Goal: Information Seeking & Learning: Learn about a topic

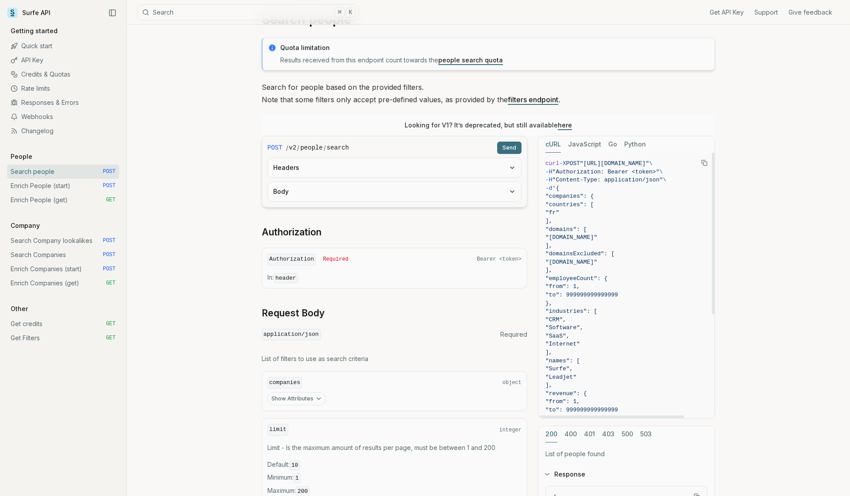
scroll to position [35, 0]
click at [634, 143] on button "Python" at bounding box center [635, 144] width 22 height 16
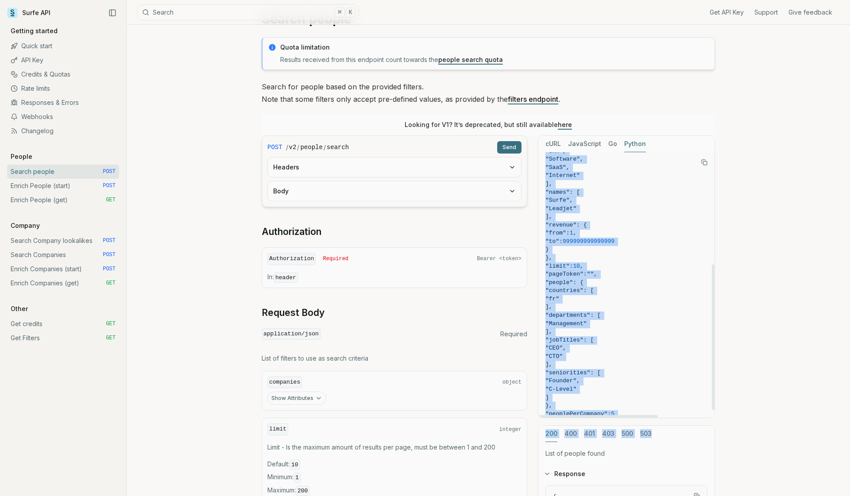
scroll to position [219, 0]
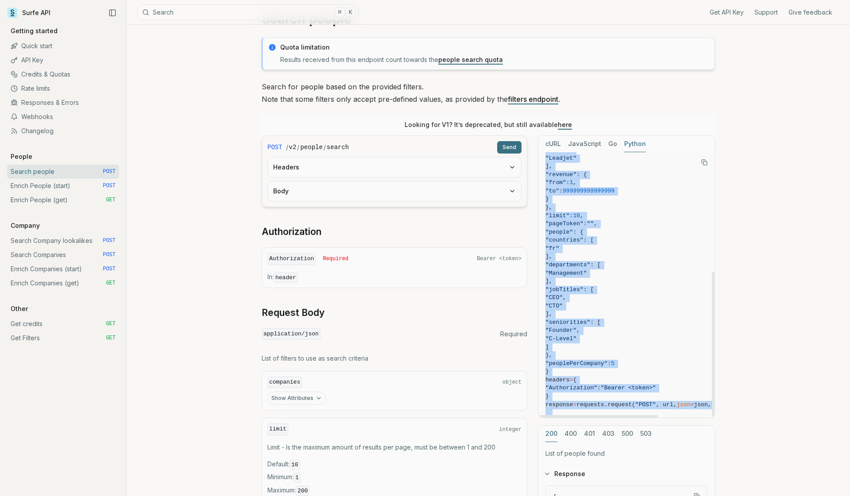
drag, startPoint x: 546, startPoint y: 166, endPoint x: 649, endPoint y: 406, distance: 261.5
click at [649, 406] on code "import requests url = "[URL][DOMAIN_NAME]" json = { "companies" : { "countries"…" at bounding box center [656, 183] width 221 height 485
copy code "import requests url = "[URL][DOMAIN_NAME]" json = { "companies" : { "countries"…"
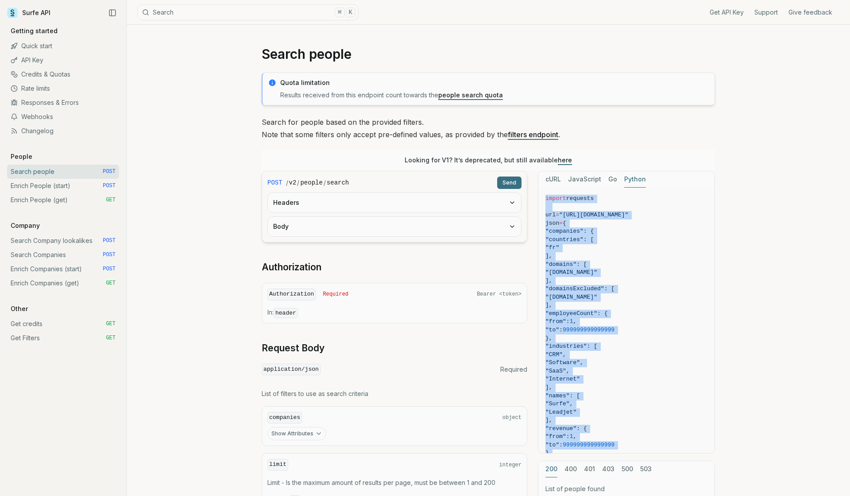
scroll to position [0, 0]
click at [75, 184] on link "Enrich People (start) POST" at bounding box center [63, 186] width 112 height 14
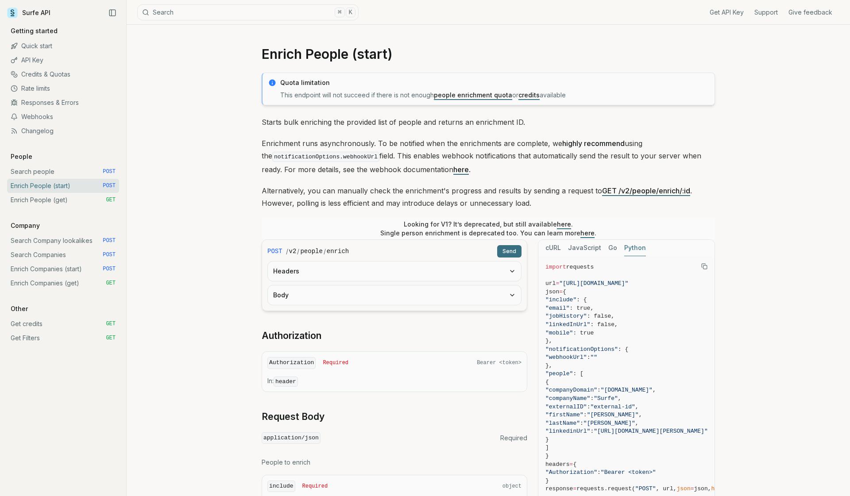
click at [87, 174] on link "Search people POST" at bounding box center [63, 172] width 112 height 14
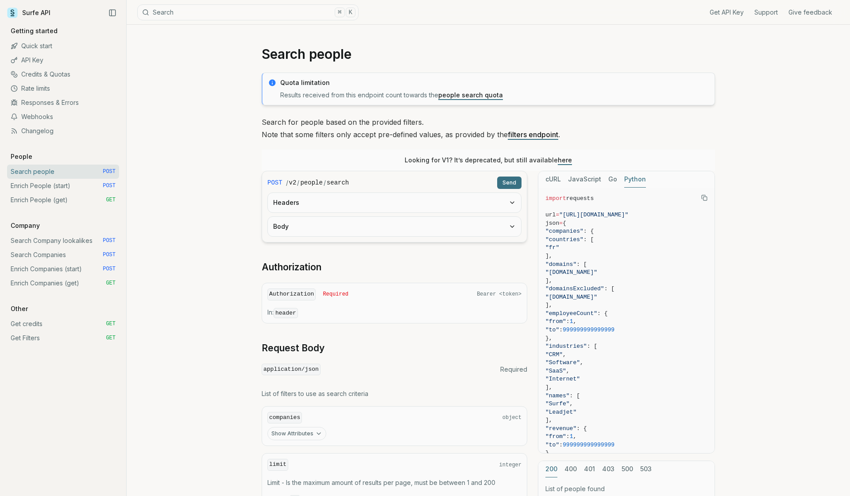
click at [88, 171] on link "Search people POST" at bounding box center [63, 172] width 112 height 14
click at [31, 321] on link "Get credits GET" at bounding box center [63, 324] width 112 height 14
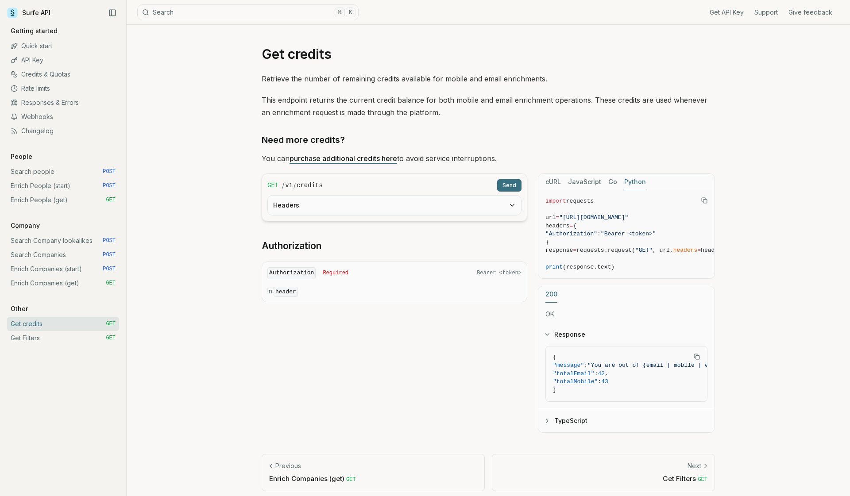
click at [429, 81] on p "Retrieve the number of remaining credits available for mobile and email enrichm…" at bounding box center [488, 79] width 453 height 12
click at [58, 76] on link "Credits & Quotas" at bounding box center [63, 74] width 112 height 14
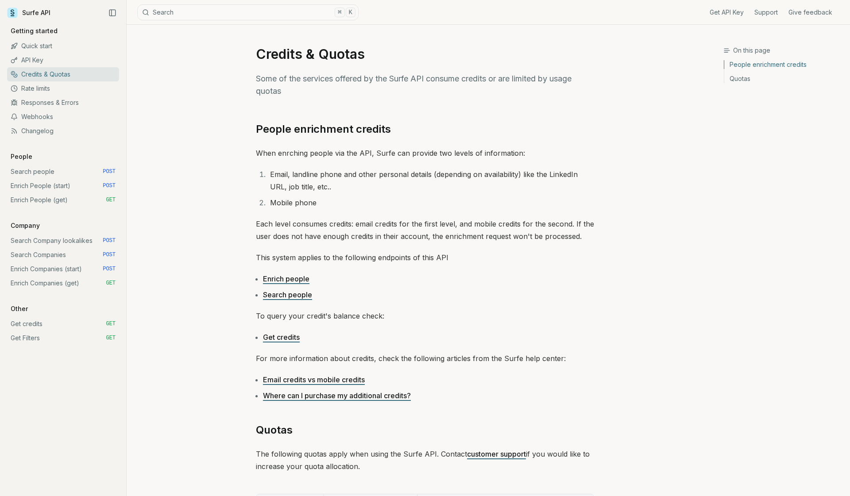
click at [58, 74] on link "Credits & Quotas" at bounding box center [63, 74] width 112 height 14
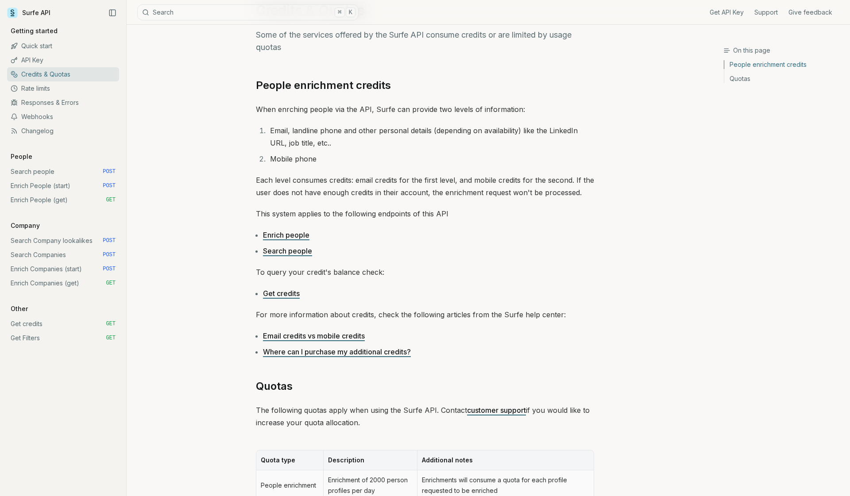
scroll to position [48, 0]
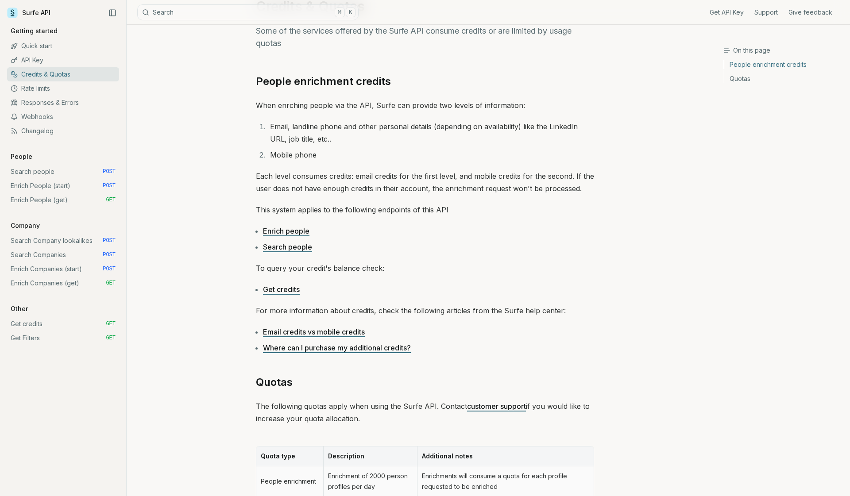
click at [283, 289] on link "Get credits" at bounding box center [281, 289] width 37 height 9
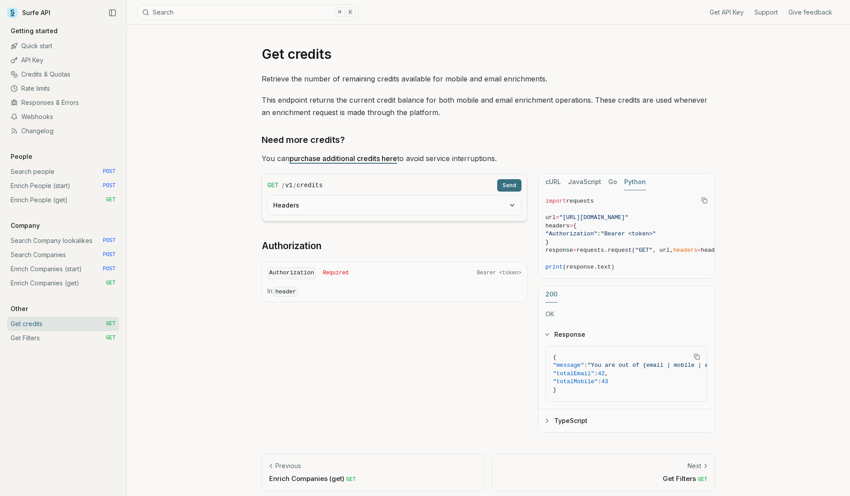
click at [333, 160] on link "purchase additional credits here" at bounding box center [344, 158] width 108 height 9
click at [836, 0] on div "Get API Key Support Give feedback" at bounding box center [599, 12] width 481 height 24
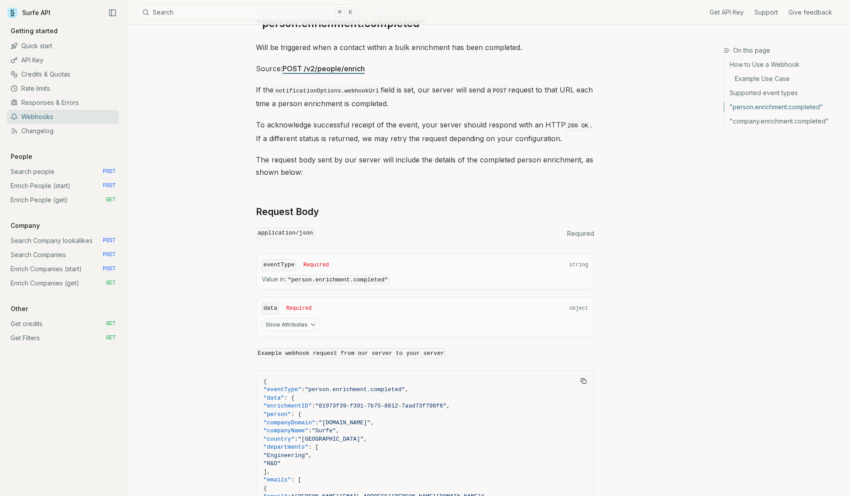
scroll to position [534, 0]
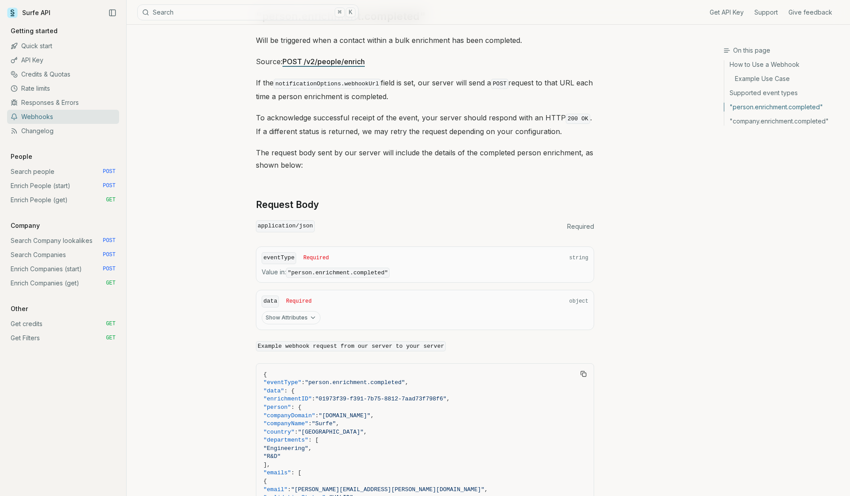
click at [305, 222] on code "application/json" at bounding box center [285, 227] width 59 height 12
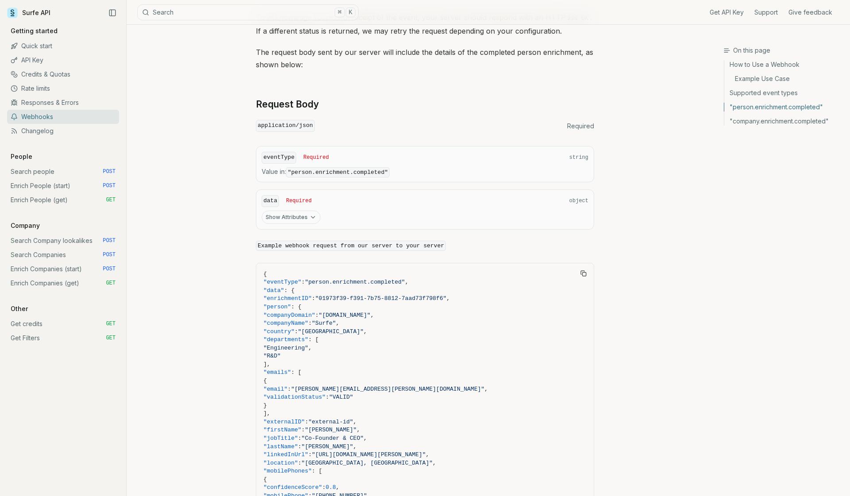
scroll to position [635, 0]
click at [298, 211] on button "Show Attributes" at bounding box center [291, 217] width 59 height 13
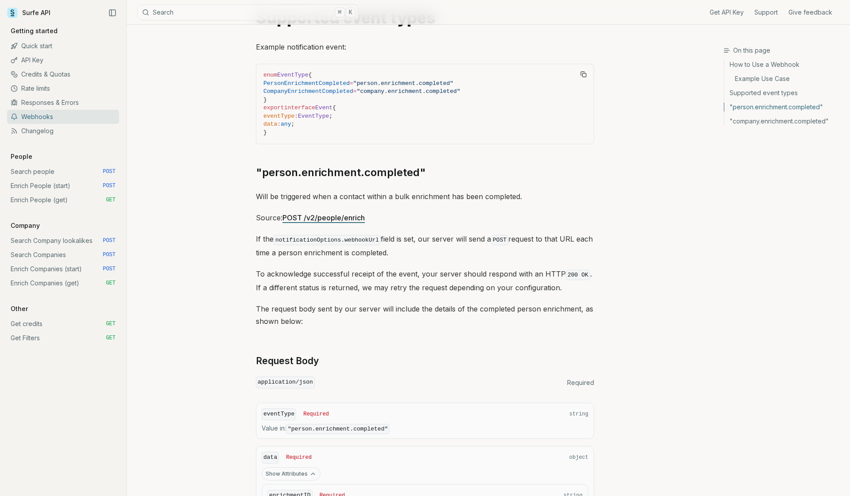
scroll to position [379, 0]
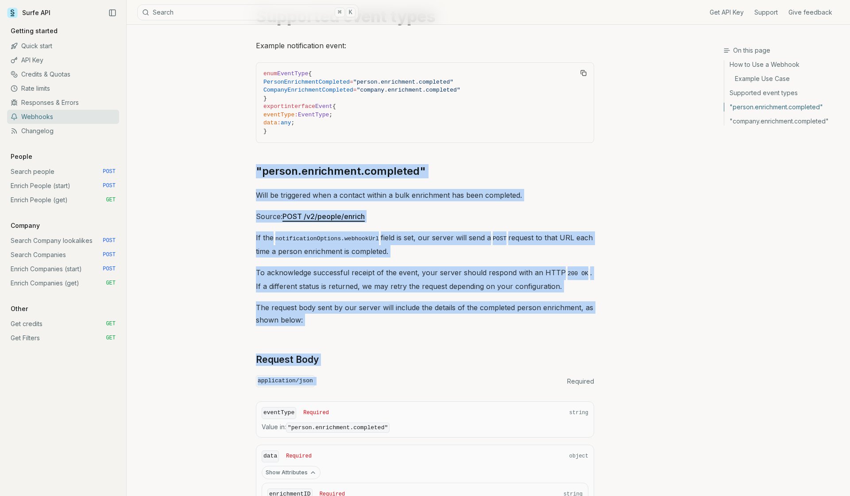
drag, startPoint x: 246, startPoint y: 155, endPoint x: 558, endPoint y: 370, distance: 379.4
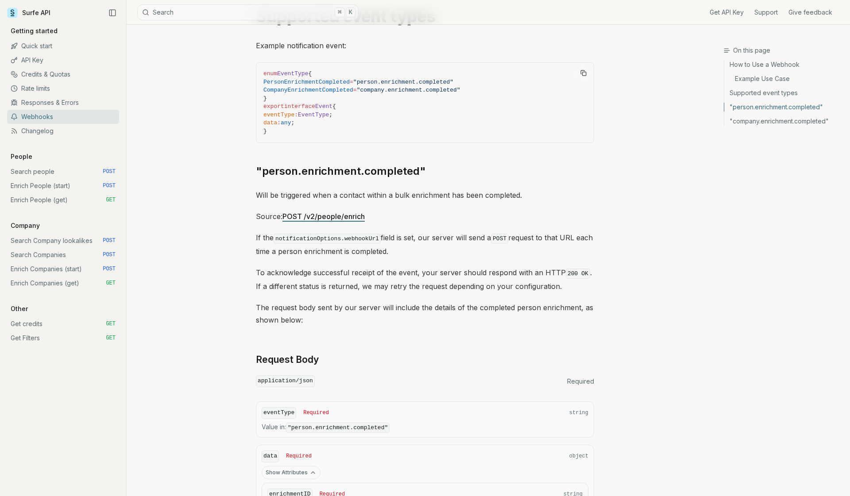
click at [558, 376] on div "application/json Required" at bounding box center [425, 382] width 338 height 12
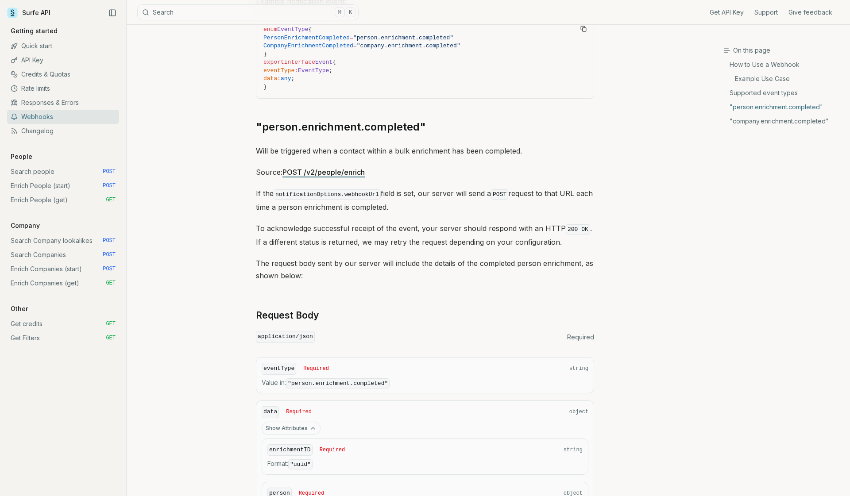
scroll to position [0, 0]
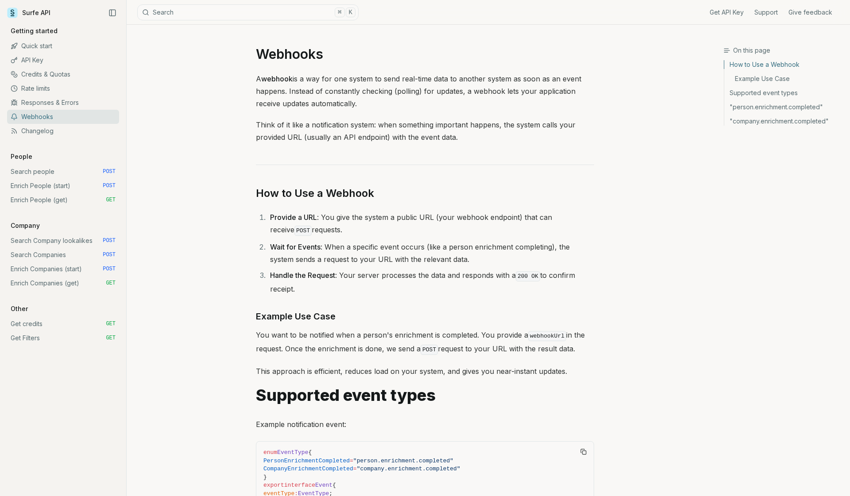
click at [61, 187] on link "Enrich People (start) POST" at bounding box center [63, 186] width 112 height 14
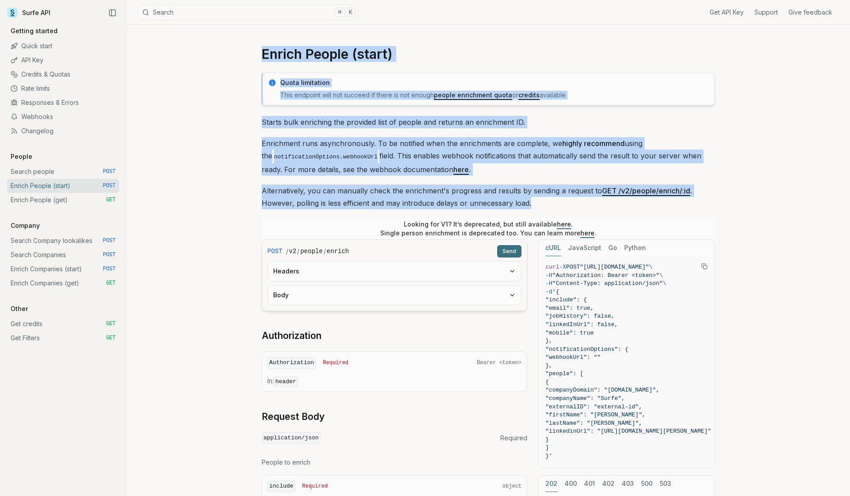
drag, startPoint x: 262, startPoint y: 54, endPoint x: 592, endPoint y: 201, distance: 360.6
click at [592, 201] on article "Enrich People (start) Quota limitation This endpoint will not succeed if there …" at bounding box center [488, 377] width 496 height 704
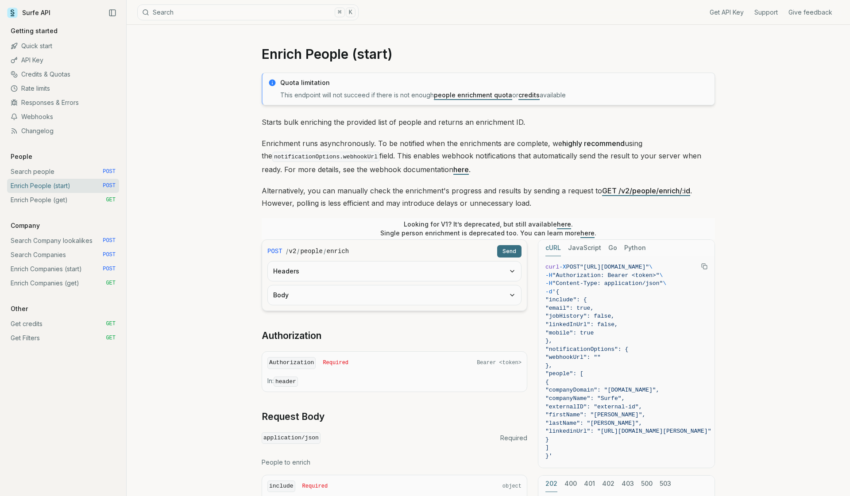
click at [629, 209] on div "Quota limitation This endpoint will not succeed if there is not enough people e…" at bounding box center [488, 366] width 453 height 587
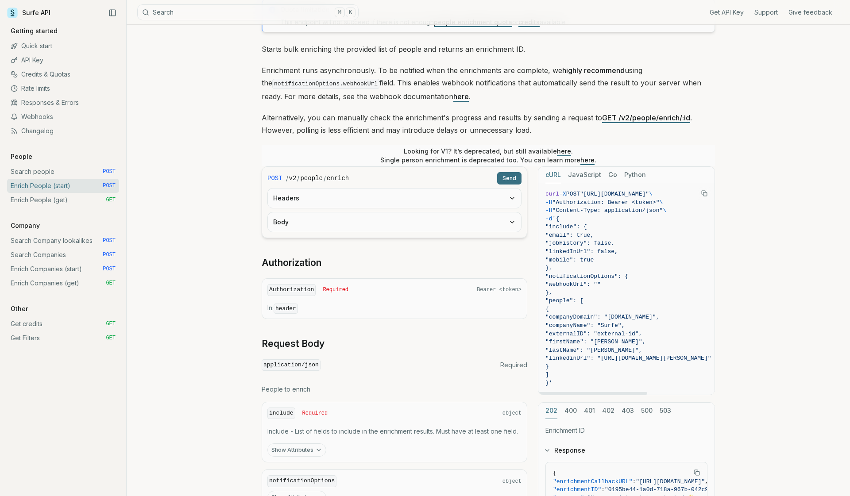
click at [705, 195] on icon "Copy Text" at bounding box center [704, 193] width 6 height 6
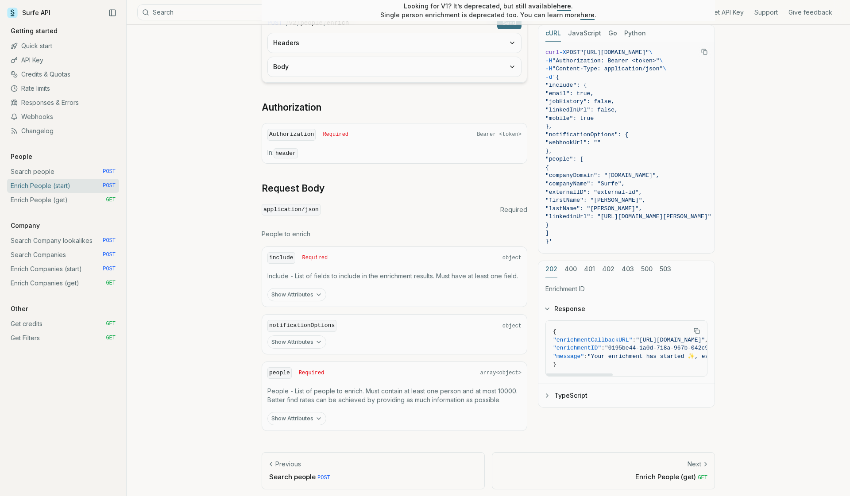
click at [550, 392] on icon "button" at bounding box center [547, 395] width 7 height 7
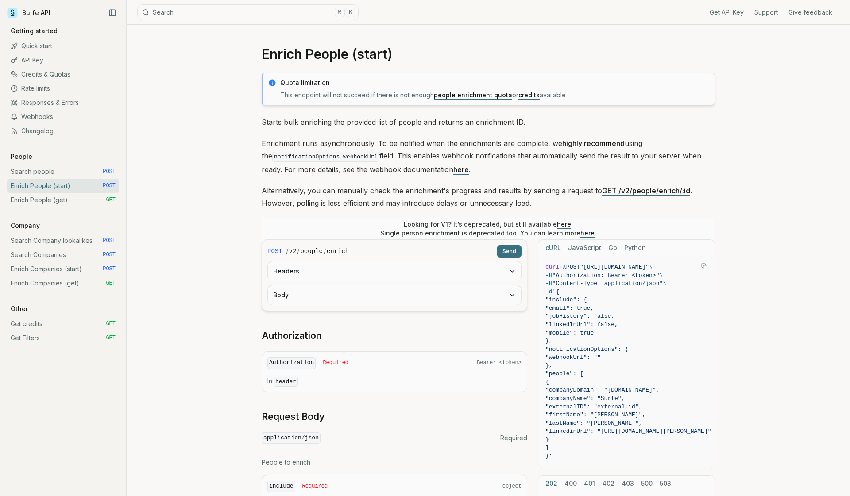
click at [42, 73] on link "Credits & Quotas" at bounding box center [63, 74] width 112 height 14
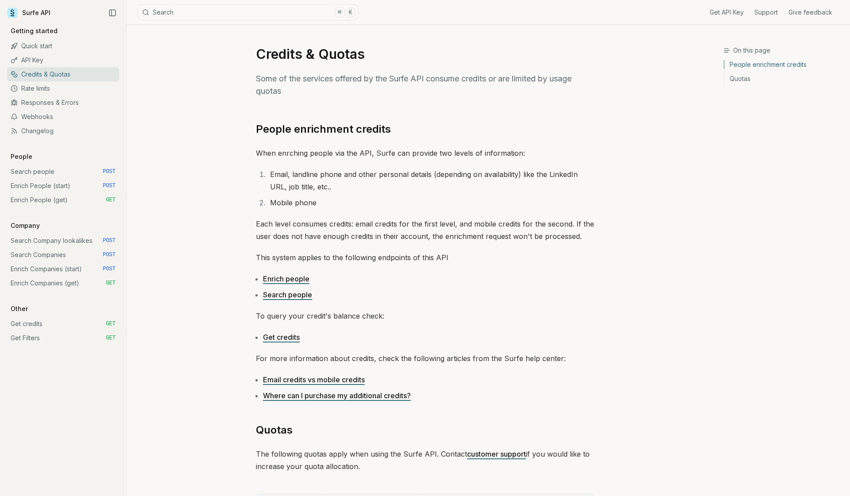
click at [46, 58] on link "API Key" at bounding box center [63, 60] width 112 height 14
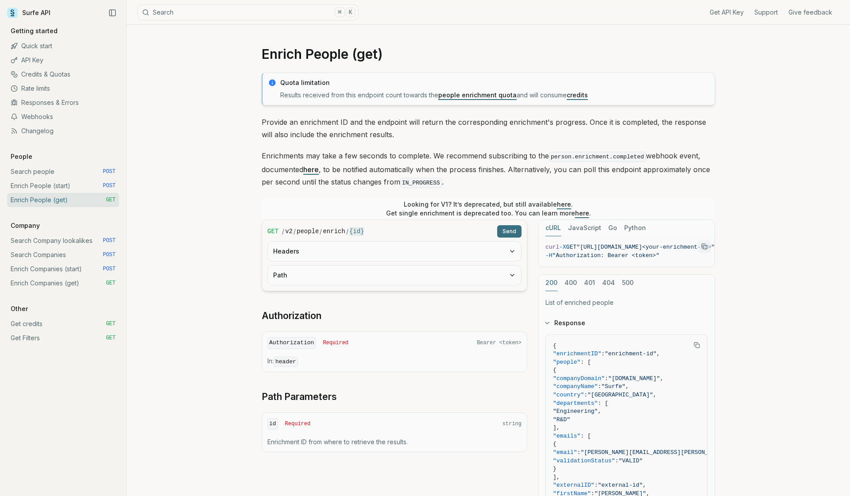
click at [57, 104] on link "Responses & Errors" at bounding box center [63, 103] width 112 height 14
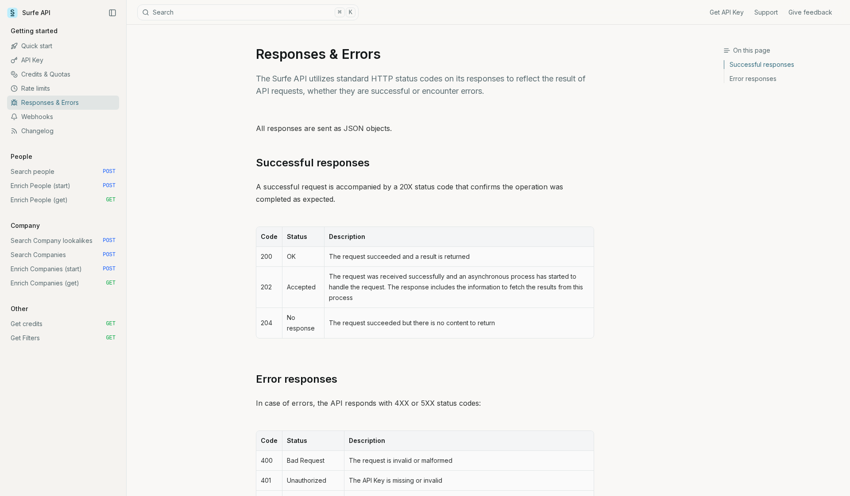
click at [43, 88] on link "Rate limits" at bounding box center [63, 88] width 112 height 14
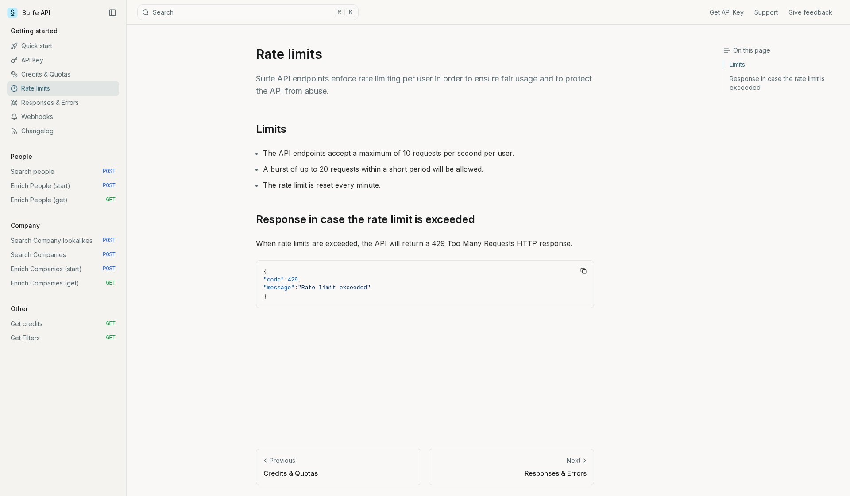
click at [55, 74] on link "Credits & Quotas" at bounding box center [63, 74] width 112 height 14
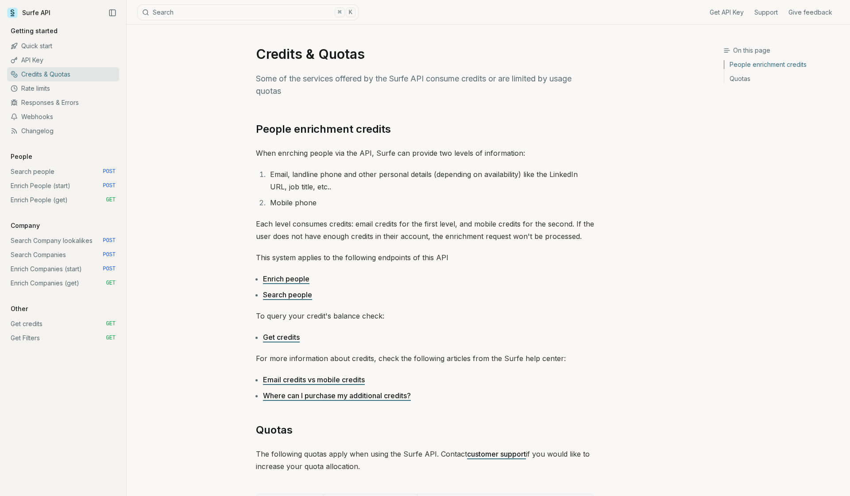
click at [50, 59] on link "API Key" at bounding box center [63, 60] width 112 height 14
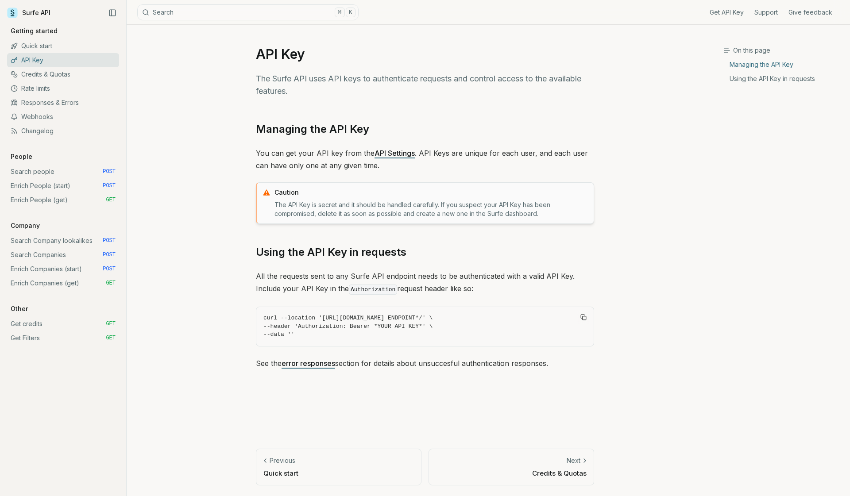
click at [50, 43] on link "Quick start" at bounding box center [63, 46] width 112 height 14
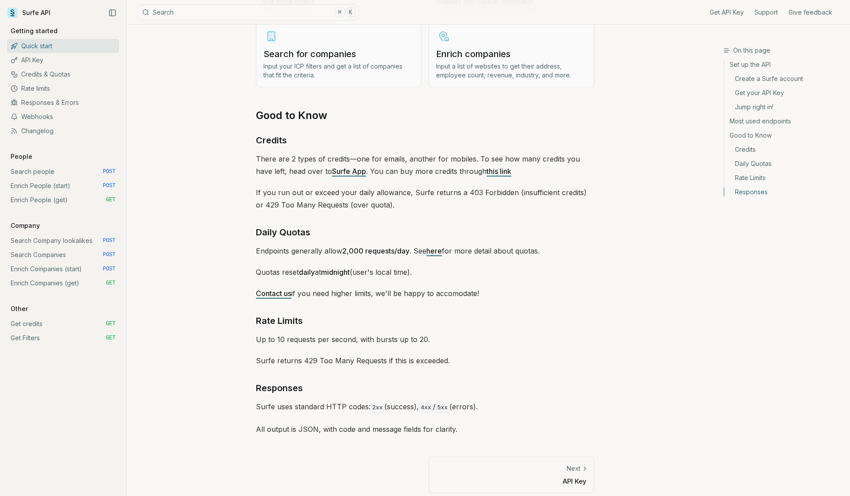
scroll to position [1169, 0]
click at [58, 64] on link "API Key" at bounding box center [63, 60] width 112 height 14
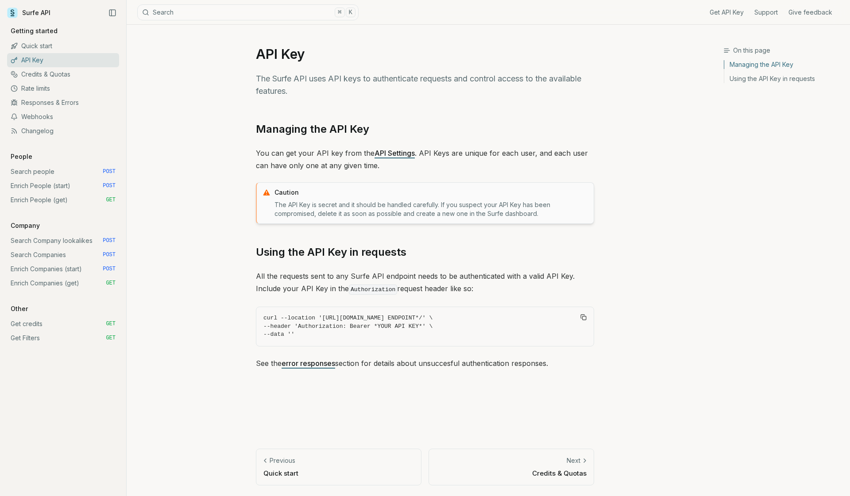
click at [771, 75] on link "Using the API Key in requests" at bounding box center [783, 78] width 119 height 12
click at [757, 79] on link "Using the API Key in requests" at bounding box center [783, 78] width 119 height 12
click at [62, 105] on link "Responses & Errors" at bounding box center [63, 103] width 112 height 14
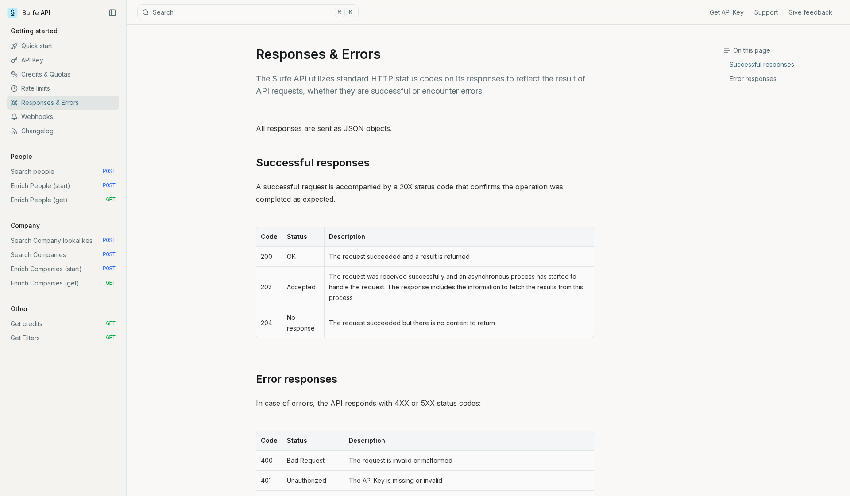
click at [46, 120] on link "Webhooks" at bounding box center [63, 117] width 112 height 14
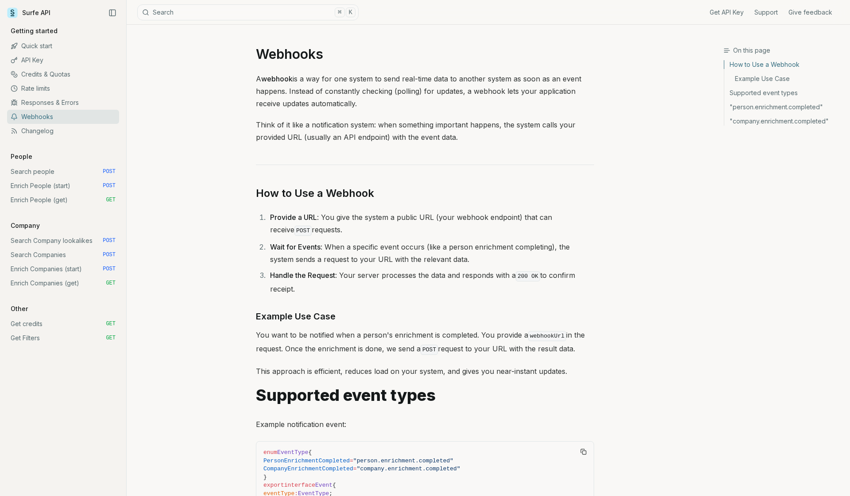
click at [51, 134] on link "Changelog" at bounding box center [63, 131] width 112 height 14
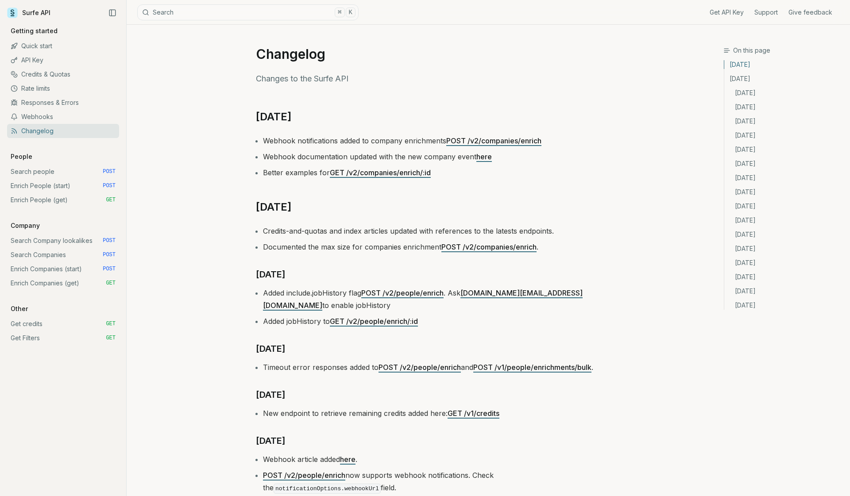
click at [54, 123] on link "Webhooks" at bounding box center [63, 117] width 112 height 14
